Goal: Information Seeking & Learning: Find specific fact

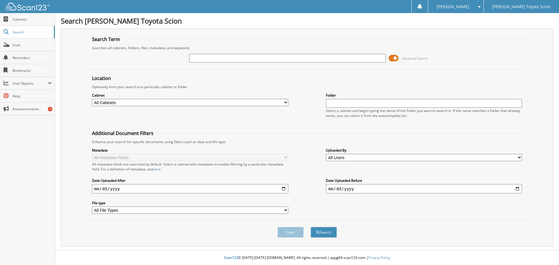
click at [199, 56] on input "text" at bounding box center [287, 58] width 196 height 9
type input "744192"
click at [311, 227] on button "Search" at bounding box center [324, 232] width 26 height 11
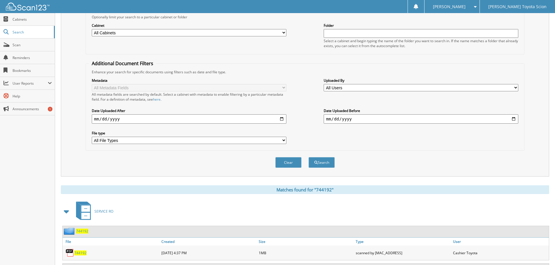
scroll to position [130, 0]
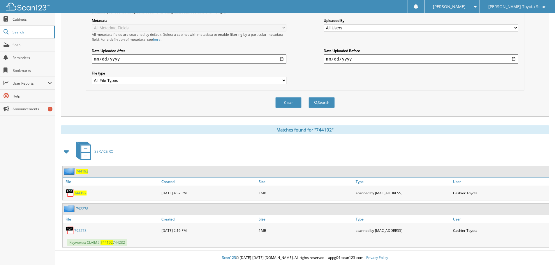
click at [79, 174] on div "744192" at bounding box center [76, 171] width 26 height 7
click at [80, 171] on span "744192" at bounding box center [82, 171] width 12 height 5
